Goal: Task Accomplishment & Management: Manage account settings

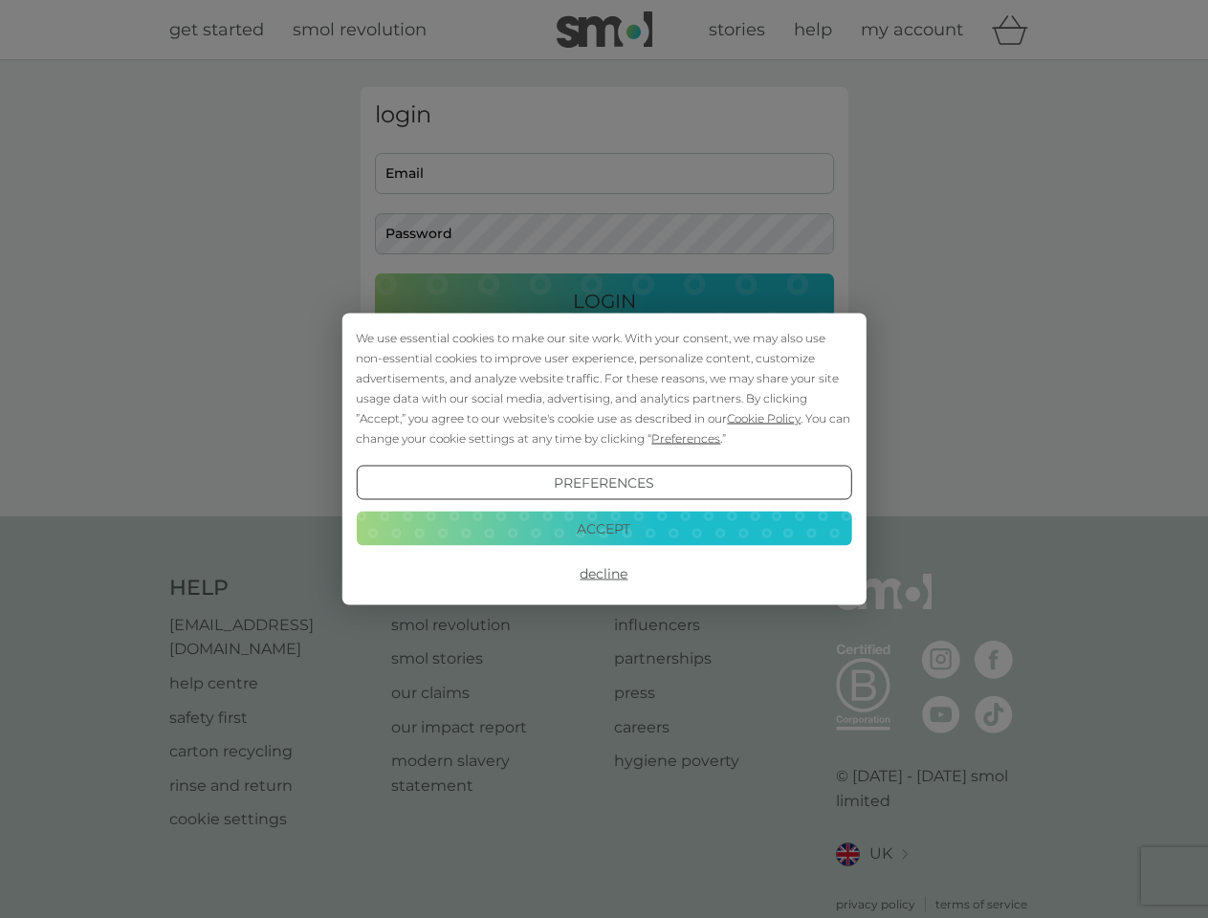
click at [764, 418] on span "Cookie Policy" at bounding box center [764, 418] width 74 height 14
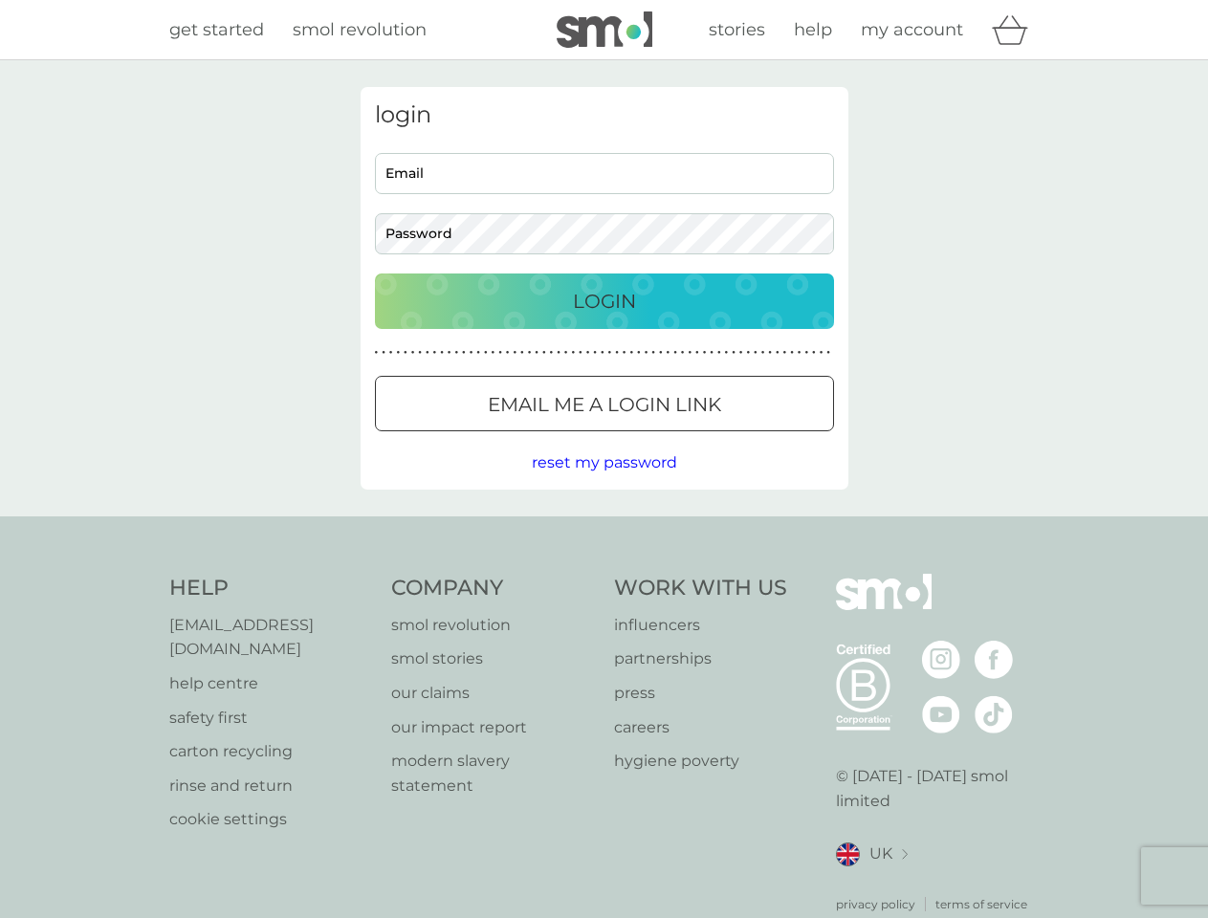
click at [684, 438] on div "login Email Password Login ● ● ● ● ● ● ● ● ● ● ● ● ● ● ● ● ● ● ● ● ● ● ● ● ● ● …" at bounding box center [605, 288] width 488 height 403
click at [603, 483] on div "login Email Password Login ● ● ● ● ● ● ● ● ● ● ● ● ● ● ● ● ● ● ● ● ● ● ● ● ● ● …" at bounding box center [605, 288] width 488 height 403
click at [603, 574] on div "Help [EMAIL_ADDRESS][DOMAIN_NAME] help centre safety first carton recycling rin…" at bounding box center [604, 744] width 870 height 340
click at [603, 528] on div "Help [EMAIL_ADDRESS][DOMAIN_NAME] help centre safety first carton recycling rin…" at bounding box center [604, 743] width 1208 height 454
